Goal: Task Accomplishment & Management: Manage account settings

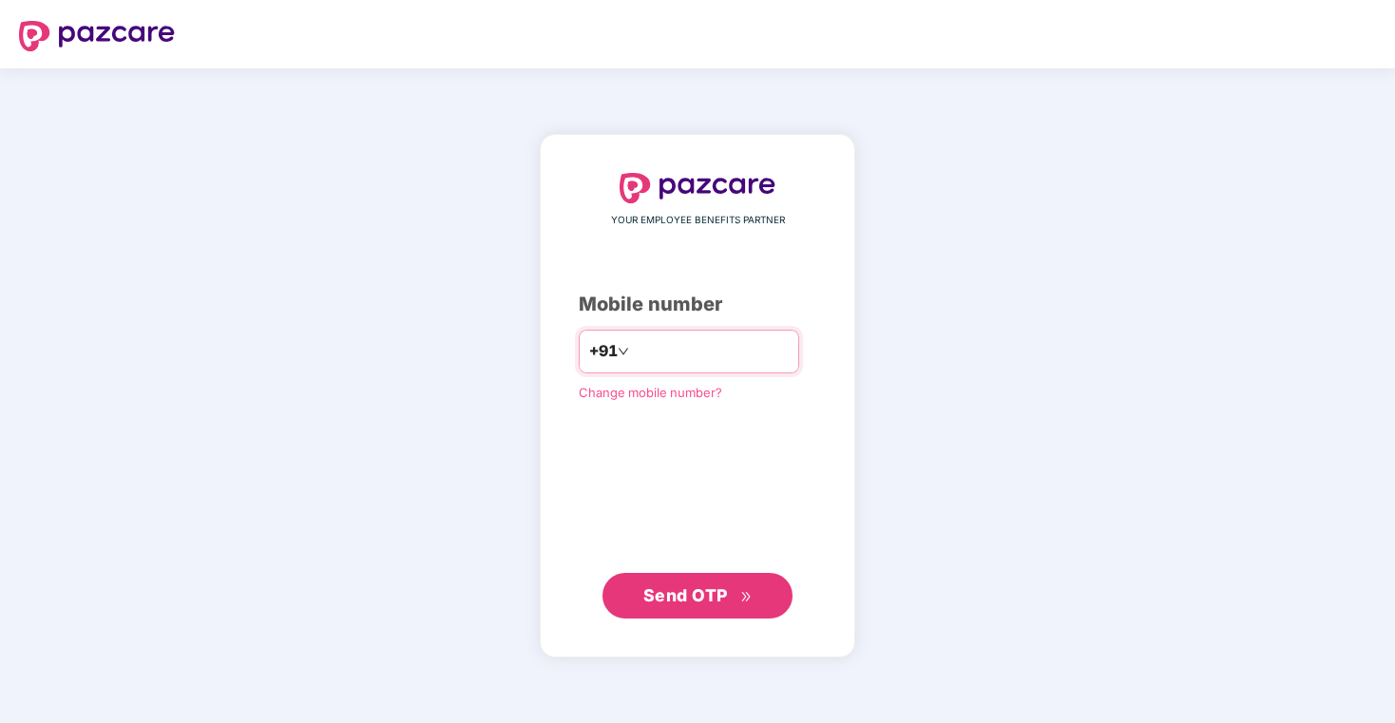
click at [697, 334] on div "+91" at bounding box center [689, 352] width 220 height 44
click at [693, 356] on input "number" at bounding box center [711, 351] width 156 height 30
type input "**********"
click at [701, 579] on button "Send OTP" at bounding box center [697, 596] width 190 height 46
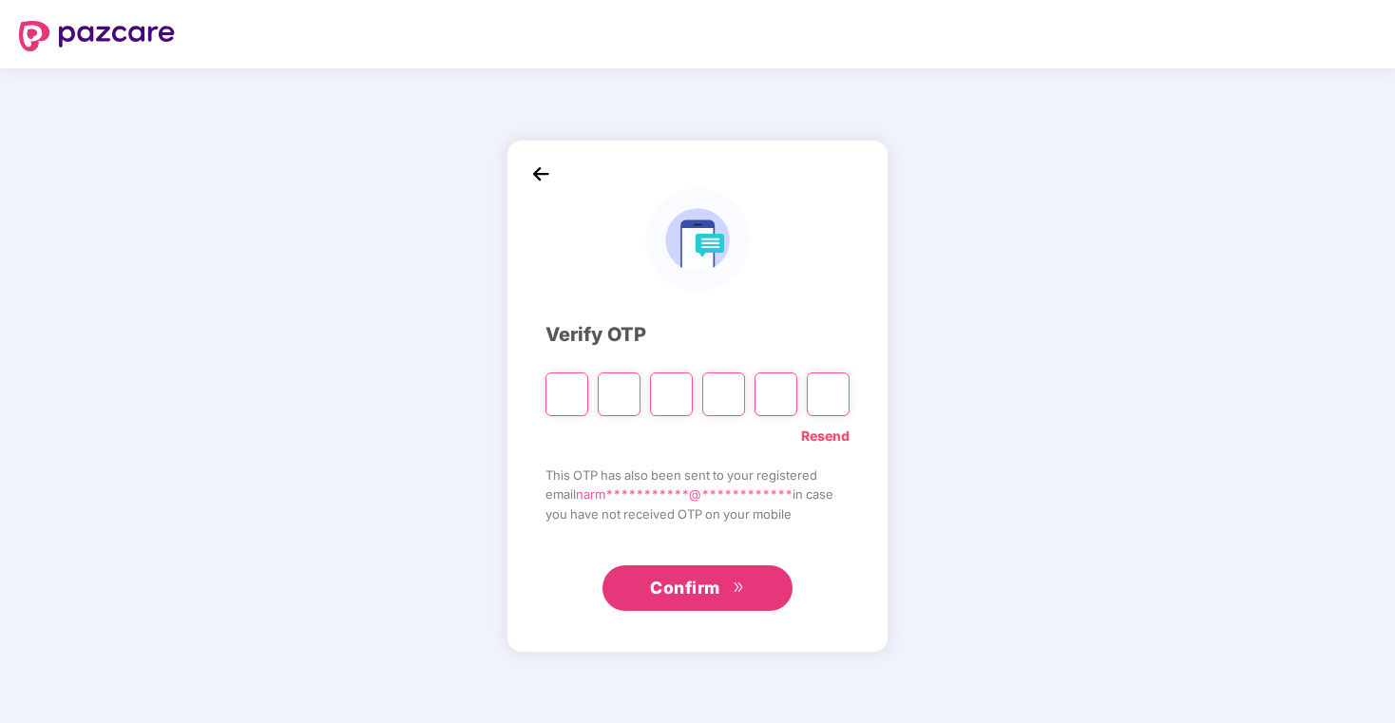
type input "*"
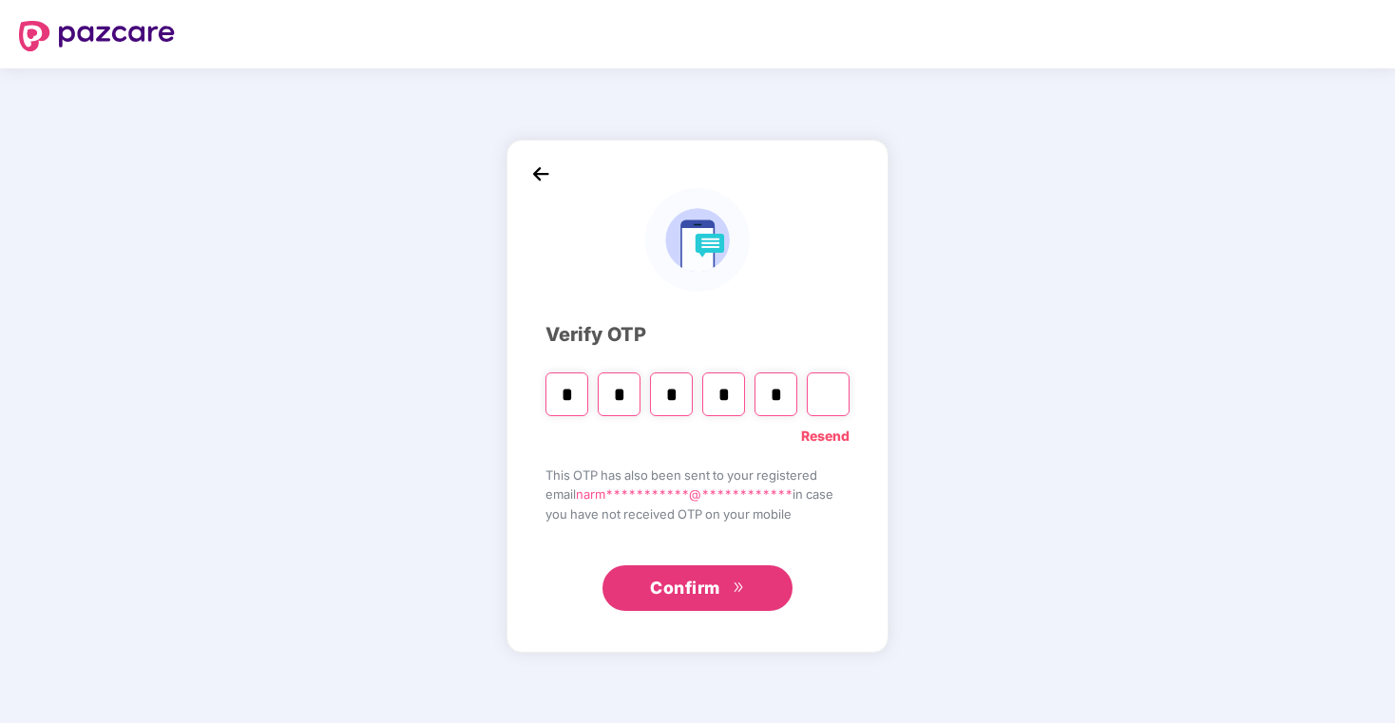
type input "*"
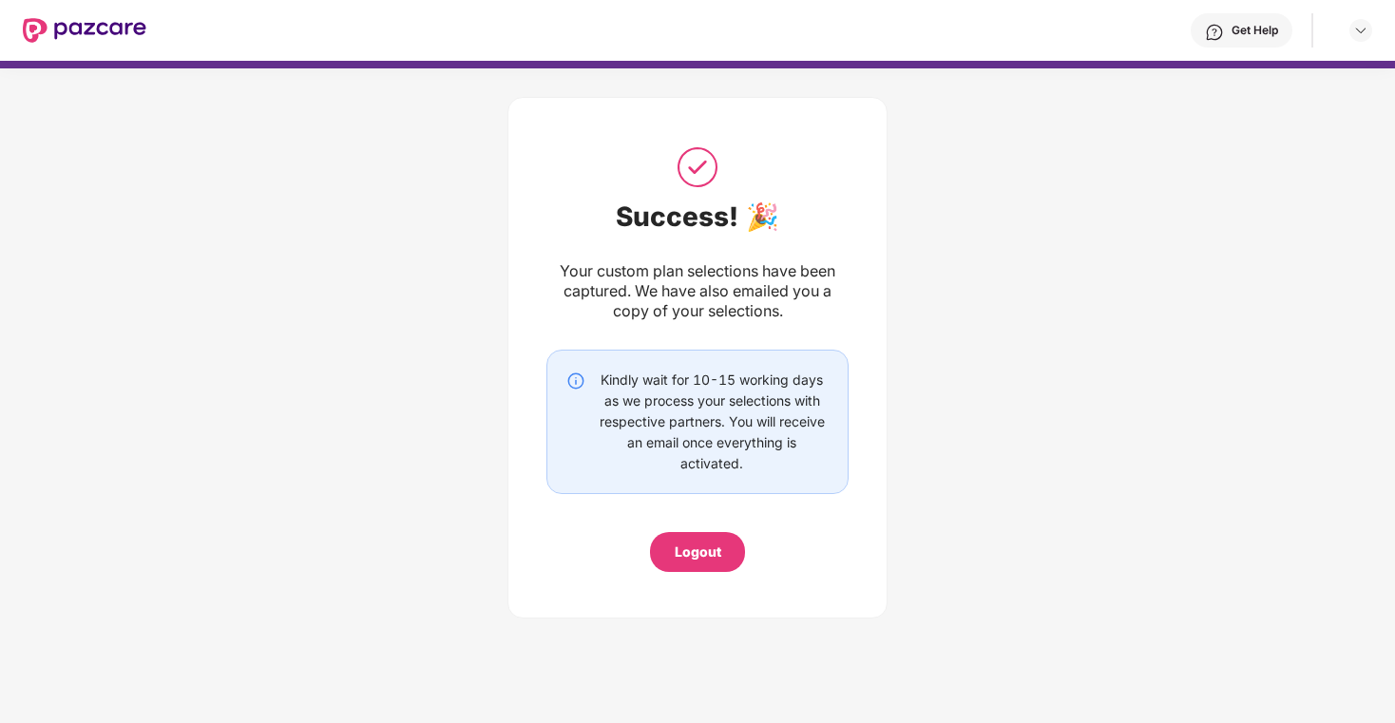
click at [123, 27] on img at bounding box center [84, 30] width 123 height 25
click at [121, 30] on img at bounding box center [84, 30] width 123 height 25
click at [152, 30] on div "Get Help" at bounding box center [758, 30] width 1225 height 61
click at [106, 28] on img at bounding box center [84, 30] width 123 height 25
click at [1360, 34] on img at bounding box center [1360, 30] width 15 height 15
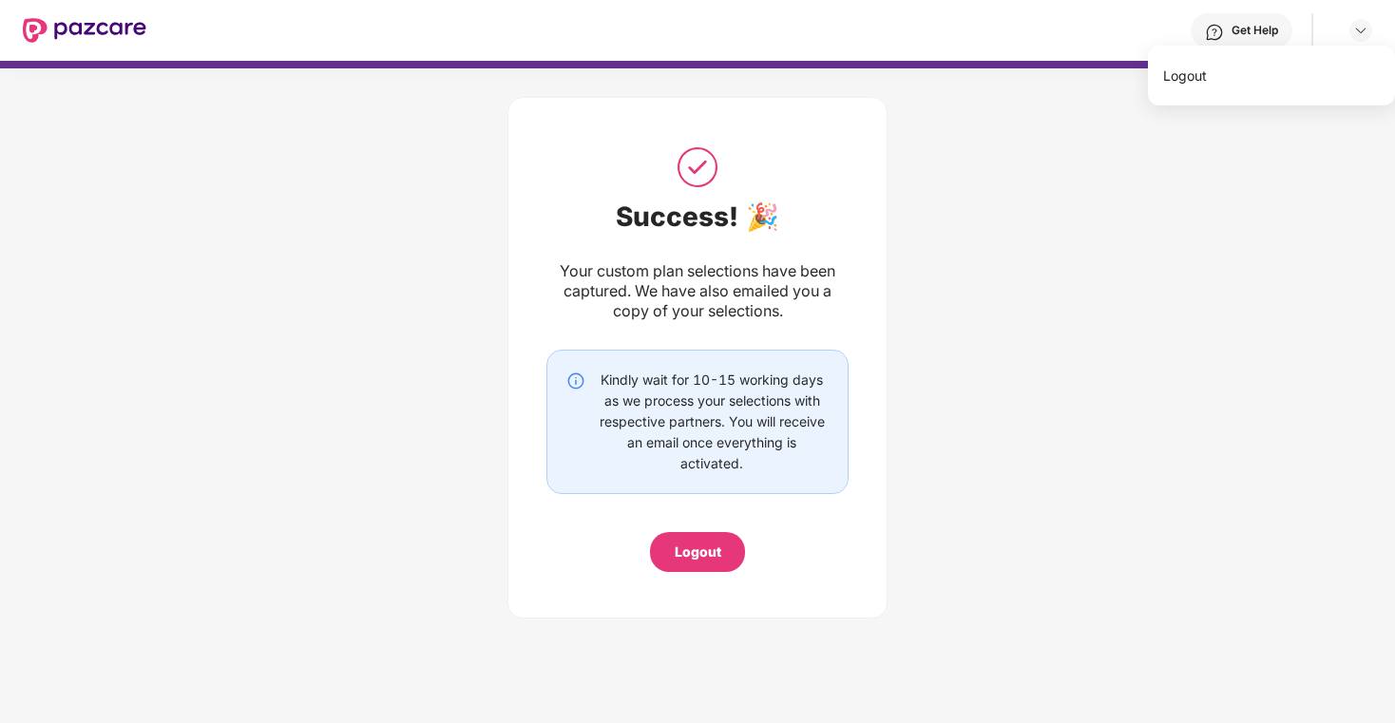
click at [776, 26] on div "Get Help" at bounding box center [758, 30] width 1225 height 61
